Goal: Find specific page/section: Find specific page/section

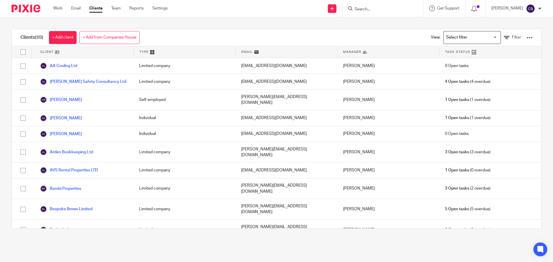
click at [371, 10] on input "Search" at bounding box center [380, 9] width 52 height 5
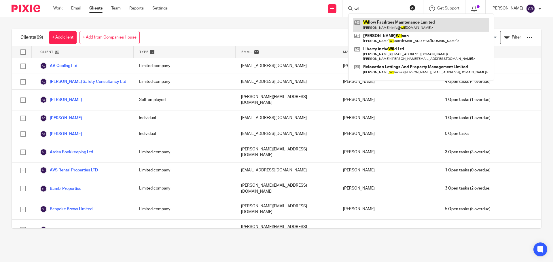
type input "wil"
click at [380, 21] on link at bounding box center [421, 24] width 136 height 13
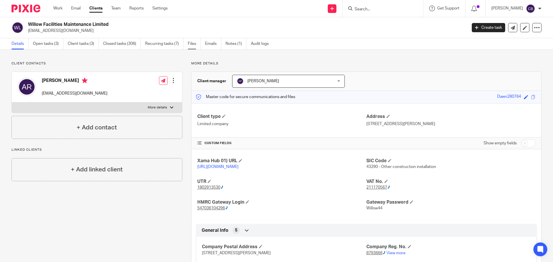
click at [193, 45] on link "Files" at bounding box center [194, 43] width 13 height 11
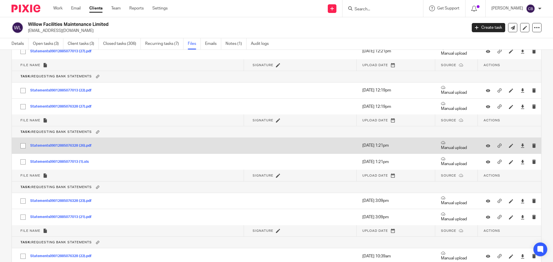
scroll to position [3558, 0]
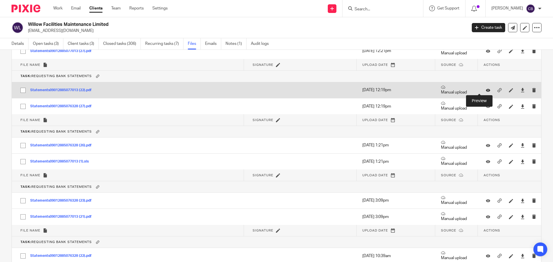
click at [486, 90] on icon at bounding box center [488, 90] width 4 height 4
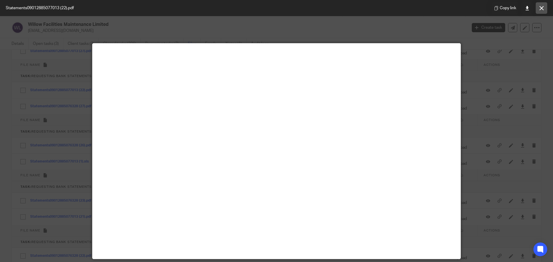
click at [538, 7] on button at bounding box center [542, 8] width 12 height 12
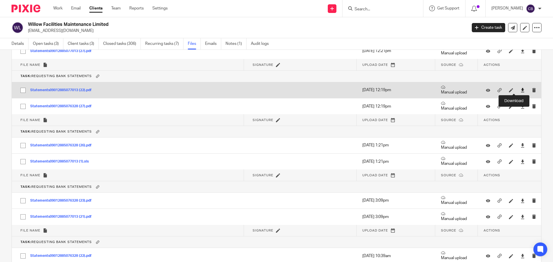
click at [520, 90] on icon at bounding box center [522, 90] width 4 height 4
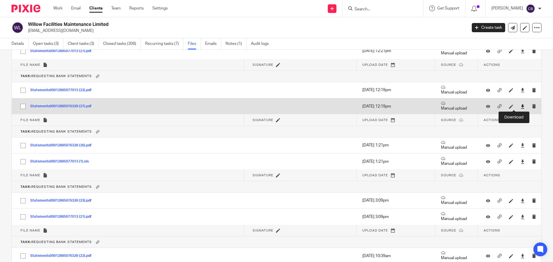
click at [520, 106] on icon at bounding box center [522, 107] width 4 height 4
click at [486, 105] on icon at bounding box center [488, 106] width 4 height 4
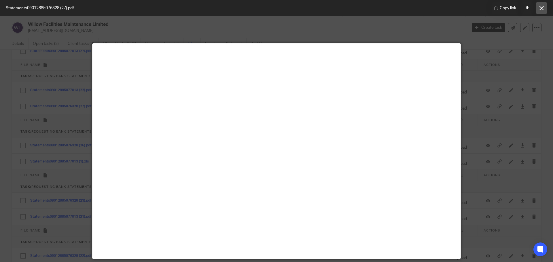
click at [539, 7] on button at bounding box center [542, 8] width 12 height 12
